Goal: Task Accomplishment & Management: Manage account settings

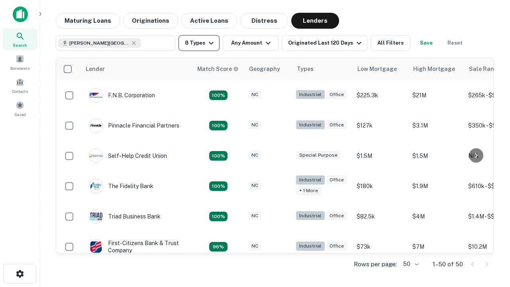
click at [199, 43] on button "8 Types" at bounding box center [198, 43] width 41 height 16
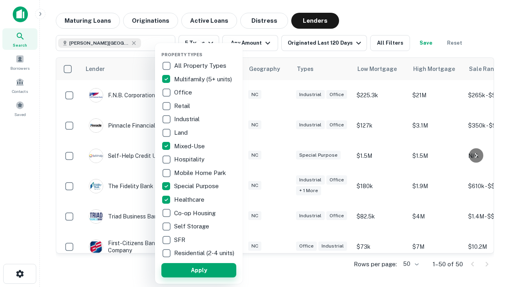
click at [199, 270] on button "Apply" at bounding box center [198, 270] width 75 height 14
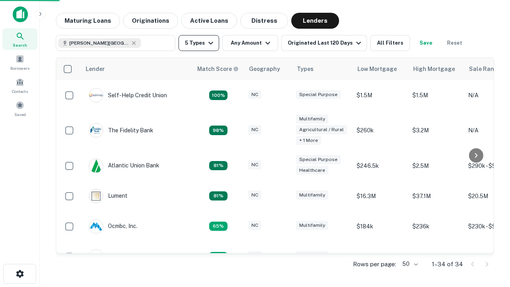
click at [199, 43] on button "5 Types" at bounding box center [198, 43] width 41 height 16
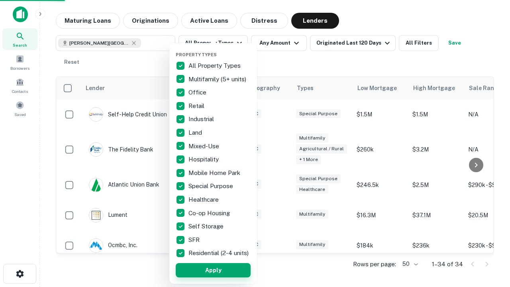
click at [213, 270] on button "Apply" at bounding box center [213, 270] width 75 height 14
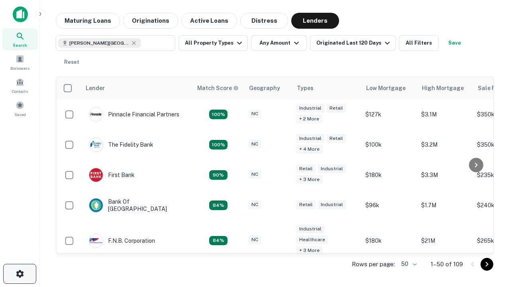
click at [20, 274] on icon "button" at bounding box center [20, 274] width 10 height 10
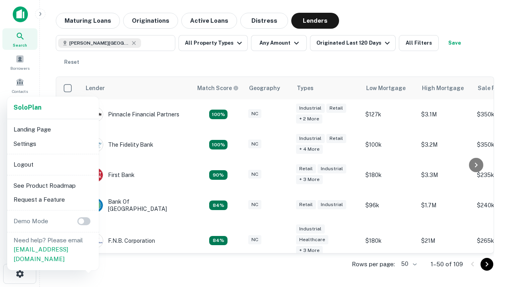
click at [53, 164] on li "Logout" at bounding box center [52, 164] width 85 height 14
